Goal: Information Seeking & Learning: Learn about a topic

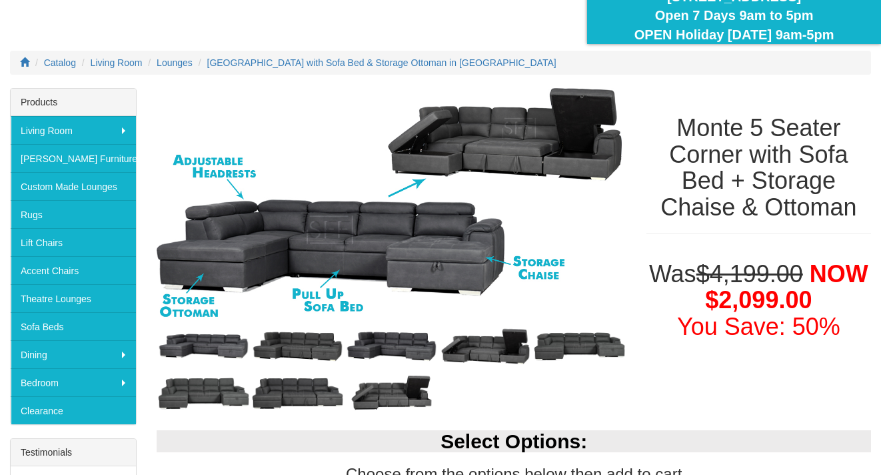
scroll to position [149, 0]
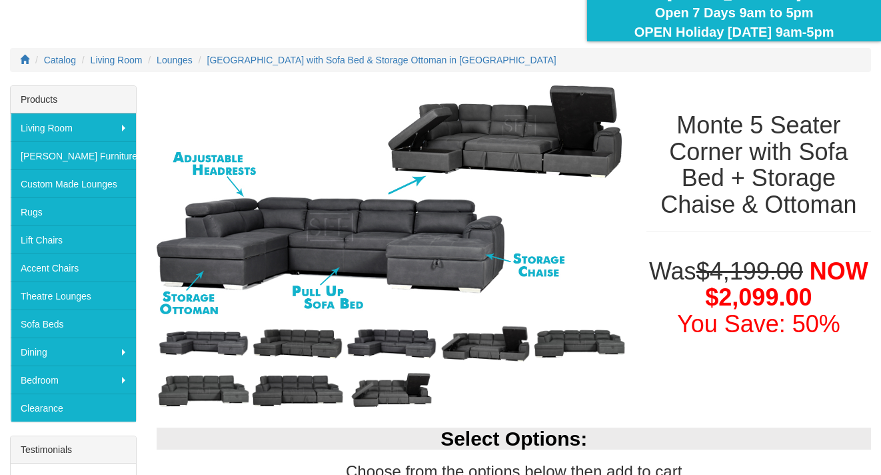
click at [207, 352] on img at bounding box center [204, 343] width 94 height 47
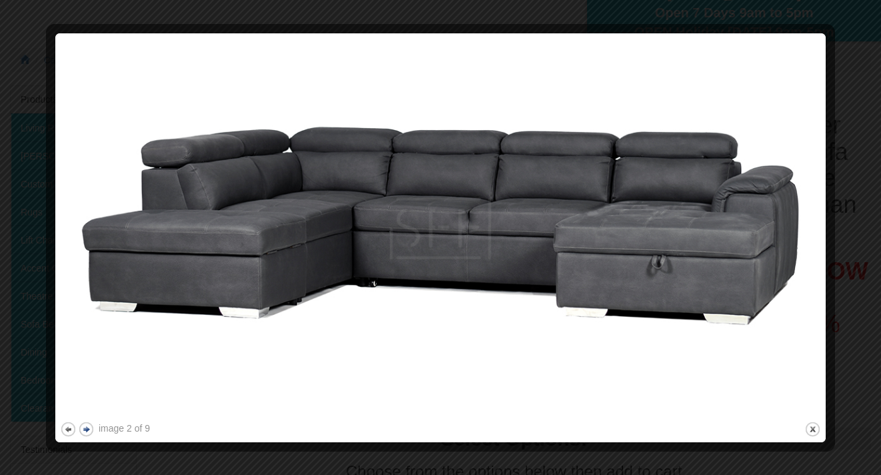
click at [89, 430] on button "next" at bounding box center [86, 429] width 17 height 17
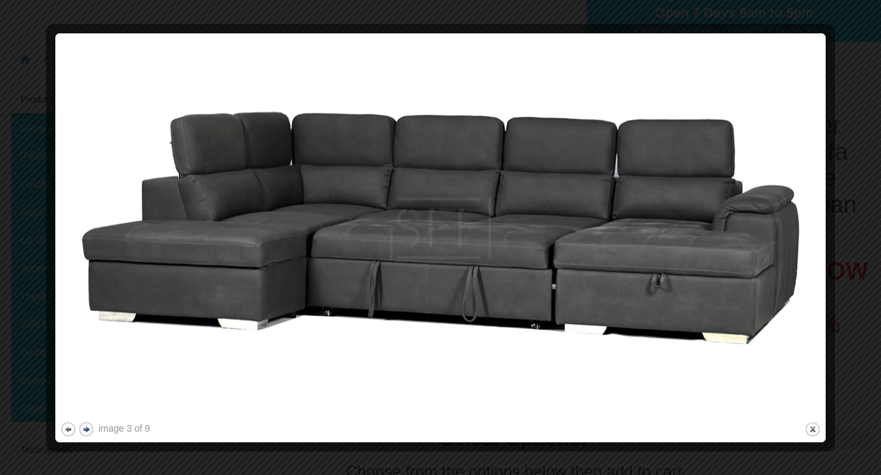
click at [89, 430] on button "next" at bounding box center [86, 429] width 17 height 17
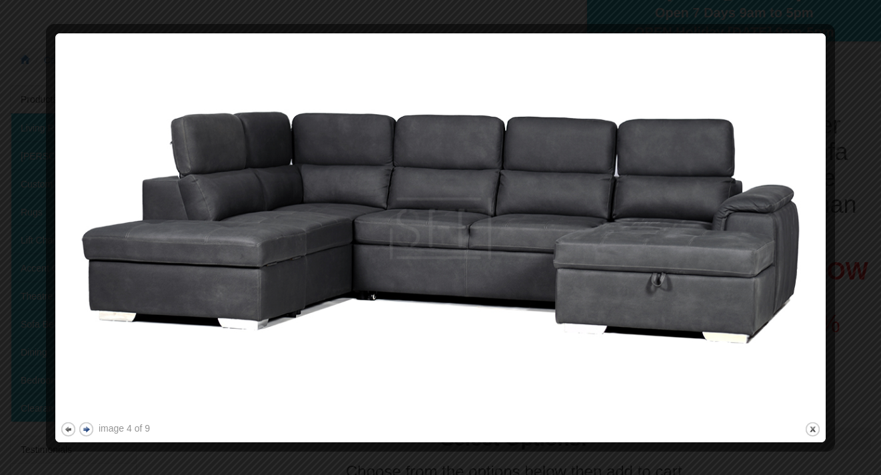
click at [89, 430] on button "next" at bounding box center [86, 429] width 17 height 17
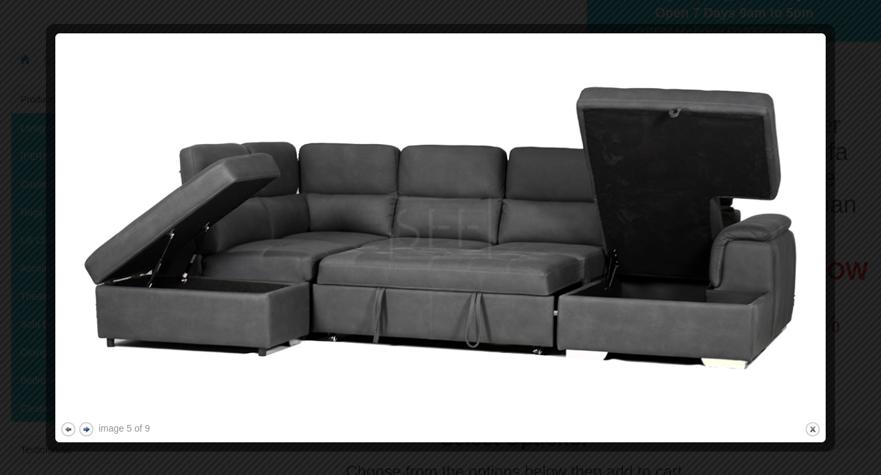
click at [89, 430] on button "next" at bounding box center [86, 429] width 17 height 17
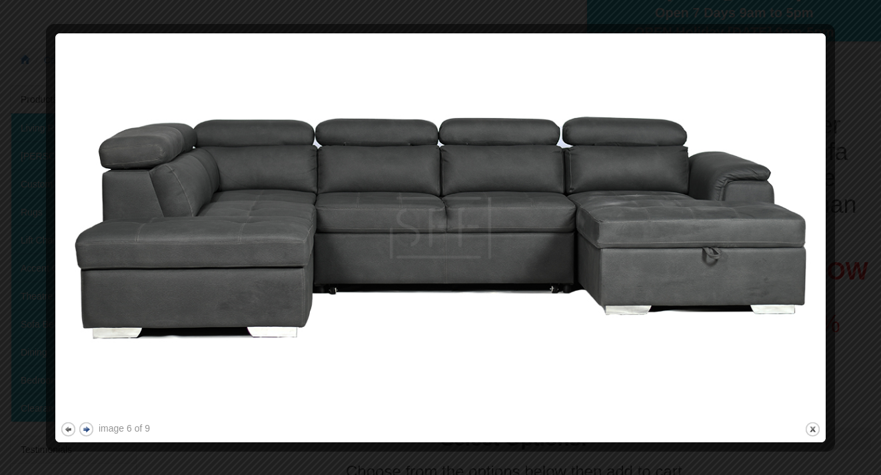
click at [89, 430] on button "next" at bounding box center [86, 429] width 17 height 17
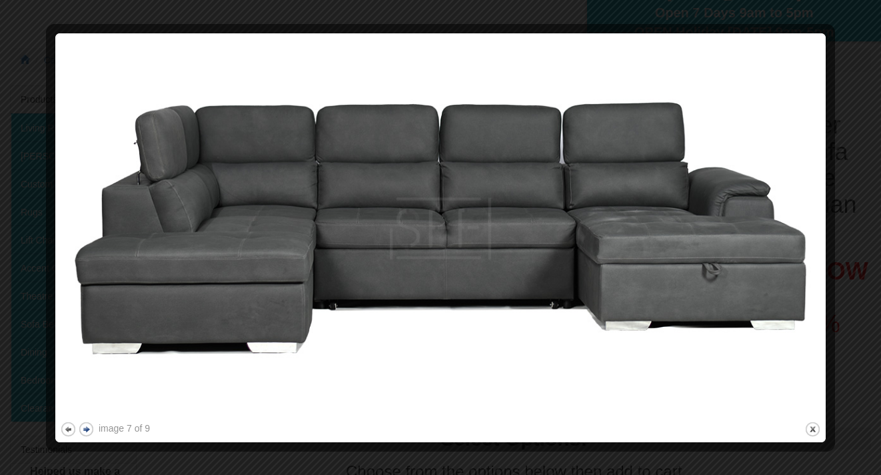
click at [89, 430] on button "next" at bounding box center [86, 429] width 17 height 17
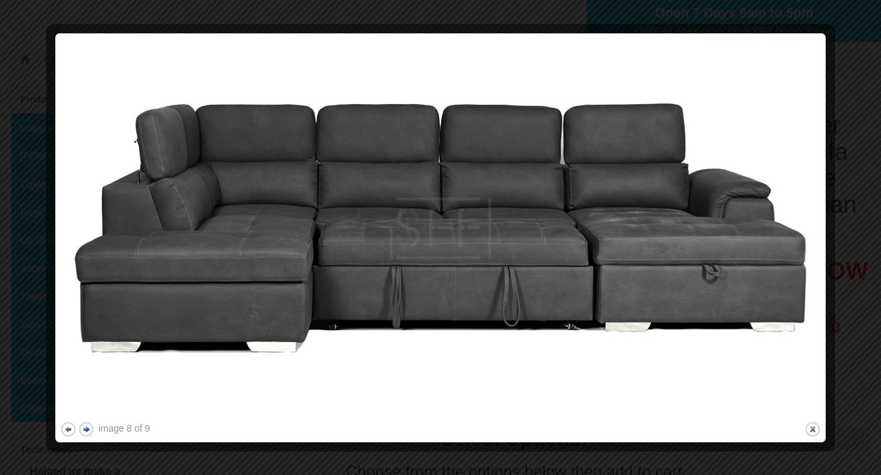
click at [89, 430] on button "next" at bounding box center [86, 429] width 17 height 17
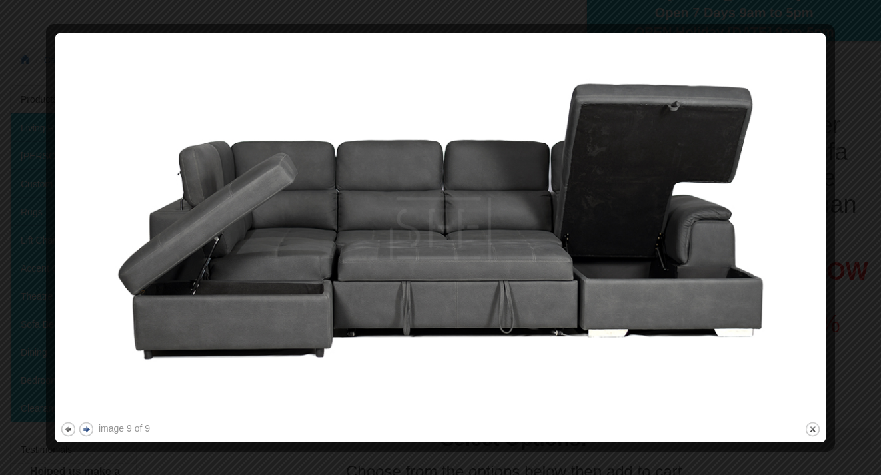
click at [89, 430] on button "next" at bounding box center [86, 429] width 17 height 17
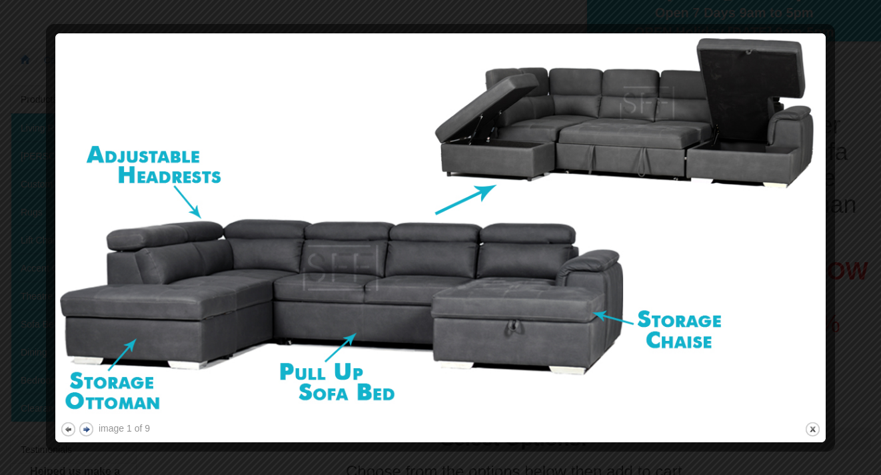
click at [89, 430] on button "next" at bounding box center [86, 429] width 17 height 17
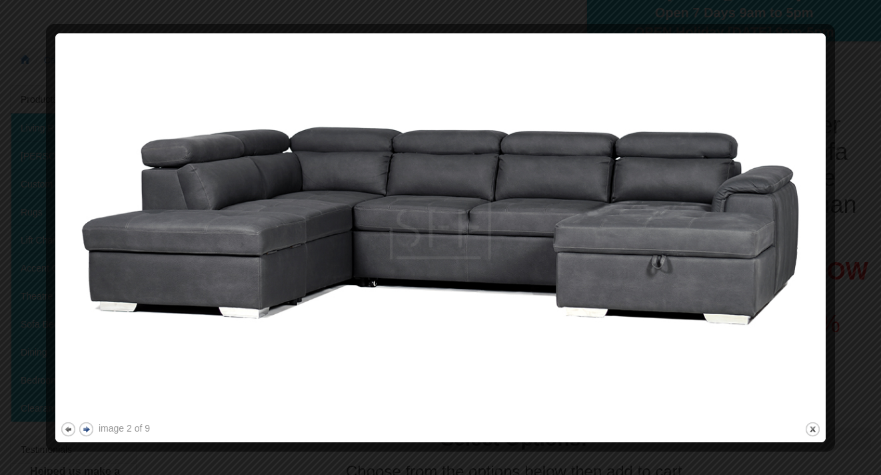
click at [89, 425] on button "next" at bounding box center [86, 429] width 17 height 17
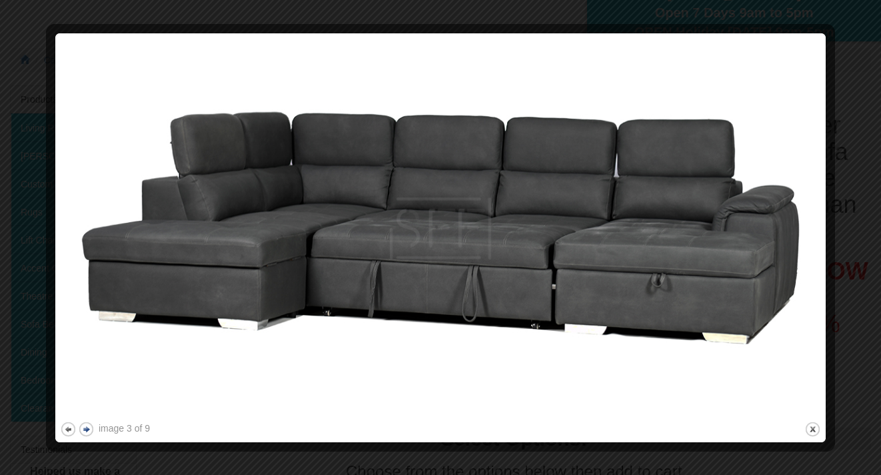
click at [89, 425] on button "next" at bounding box center [86, 429] width 17 height 17
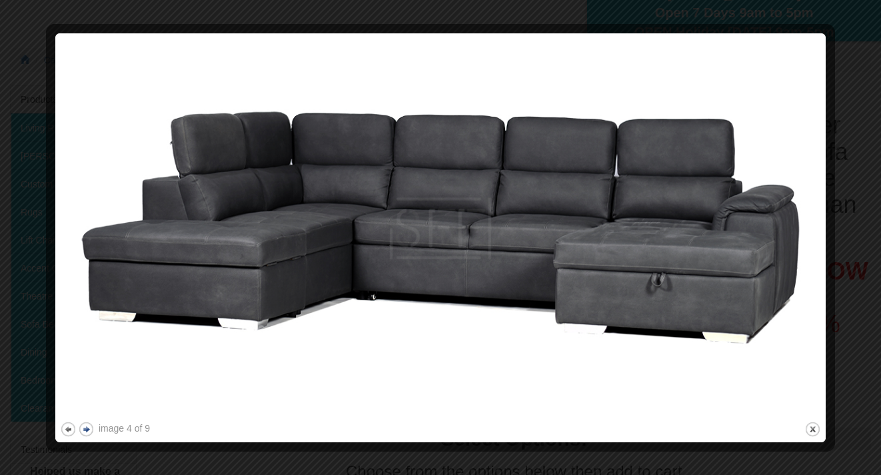
click at [89, 425] on button "next" at bounding box center [86, 429] width 17 height 17
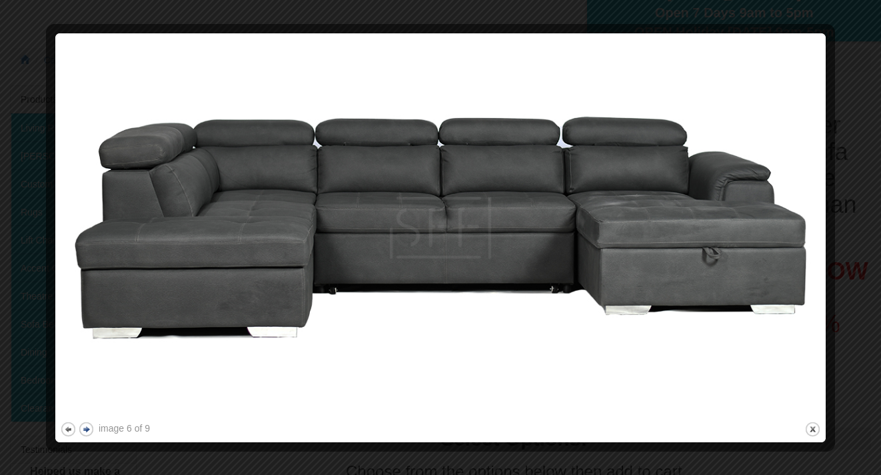
click at [89, 425] on button "next" at bounding box center [86, 429] width 17 height 17
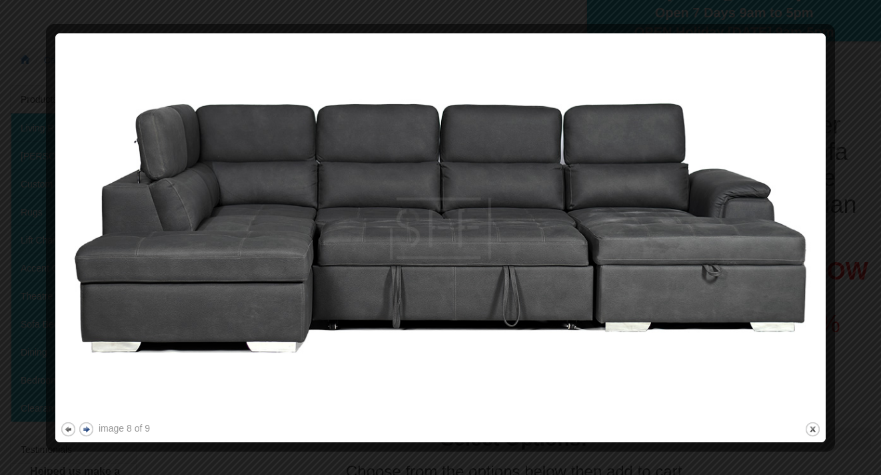
click at [89, 425] on button "next" at bounding box center [86, 429] width 17 height 17
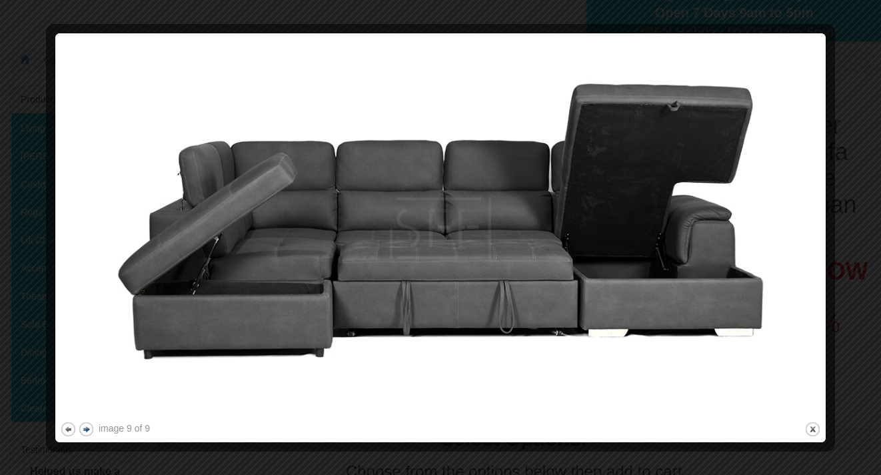
click at [89, 425] on button "next" at bounding box center [86, 429] width 17 height 17
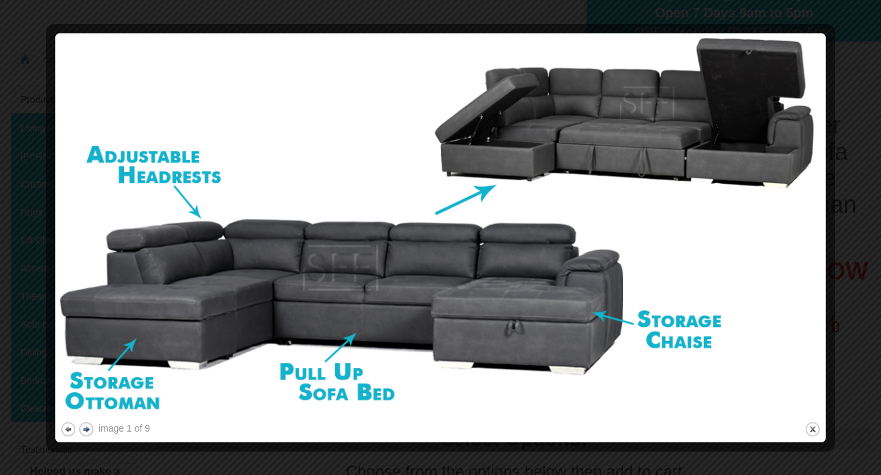
click at [89, 425] on button "next" at bounding box center [86, 429] width 17 height 17
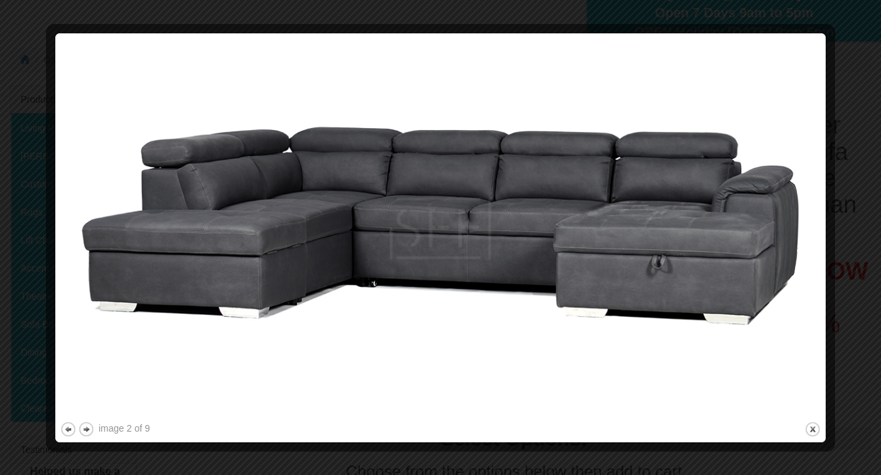
click at [834, 336] on div at bounding box center [828, 237] width 14 height 399
click at [811, 431] on button "close" at bounding box center [813, 429] width 17 height 17
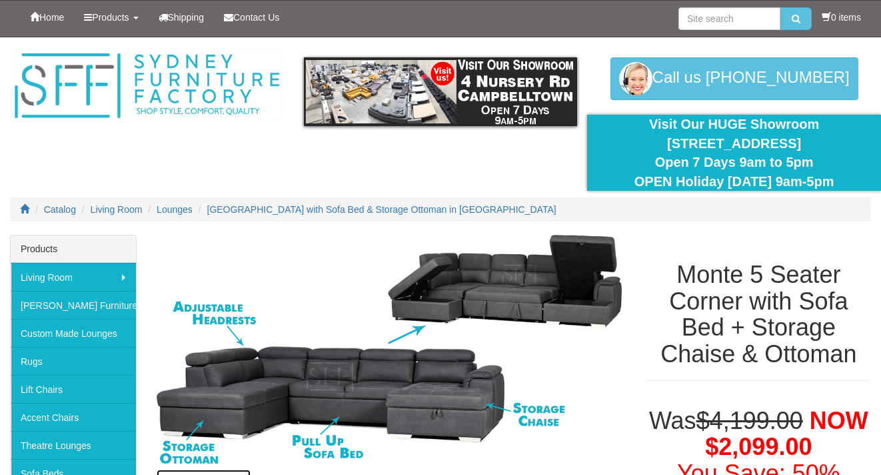
scroll to position [0, 0]
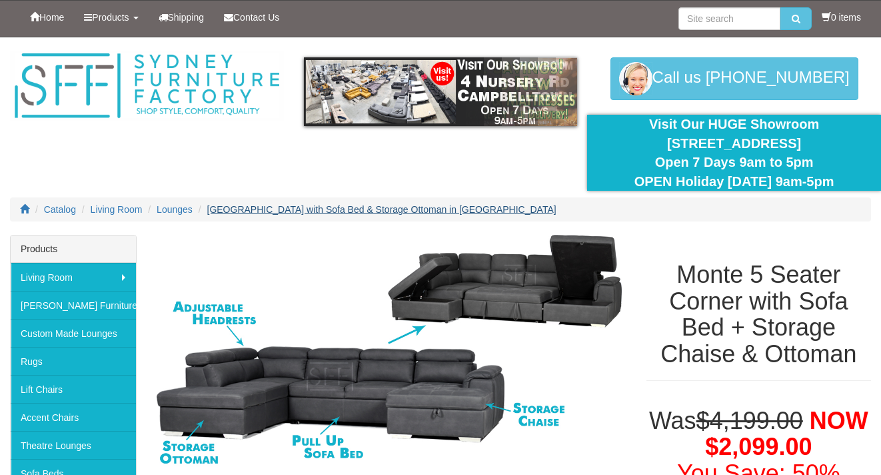
click at [316, 208] on span "[GEOGRAPHIC_DATA] with Sofa Bed & Storage Ottoman in [GEOGRAPHIC_DATA]" at bounding box center [381, 209] width 349 height 11
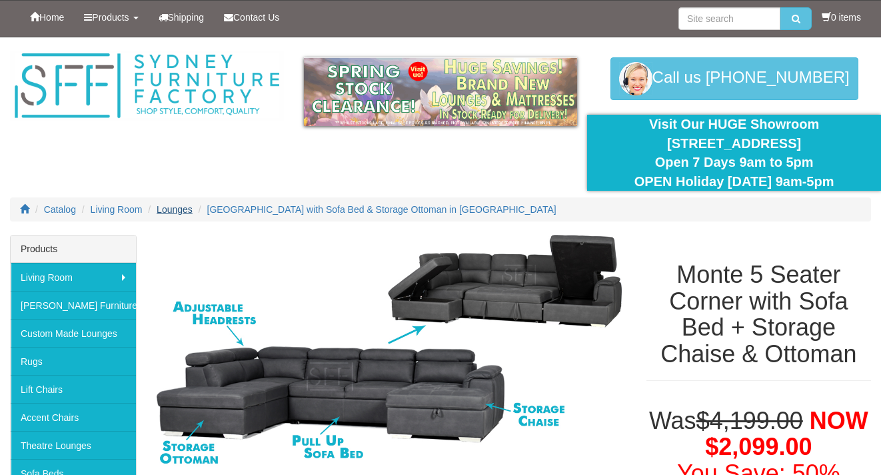
click at [177, 206] on span "Lounges" at bounding box center [175, 209] width 36 height 11
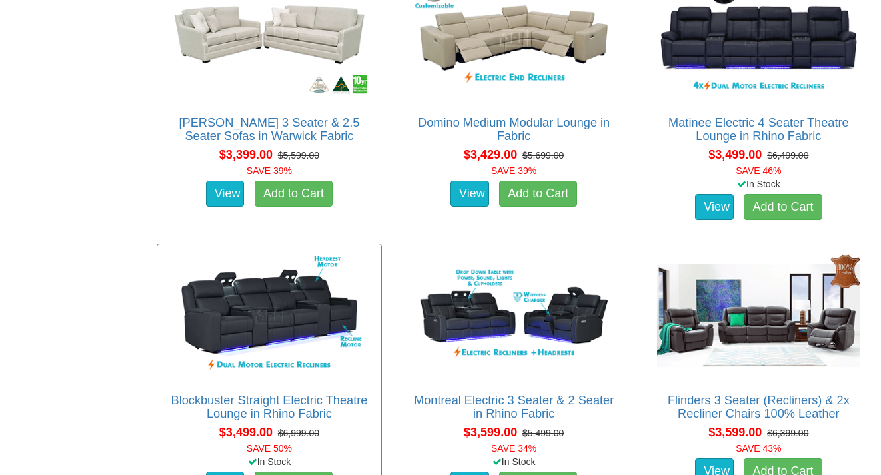
scroll to position [6894, 0]
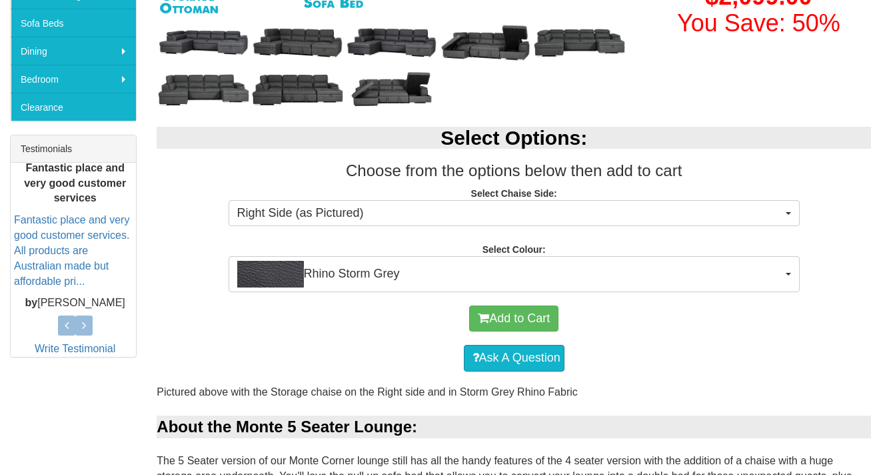
scroll to position [614, 0]
